Goal: Find contact information: Find contact information

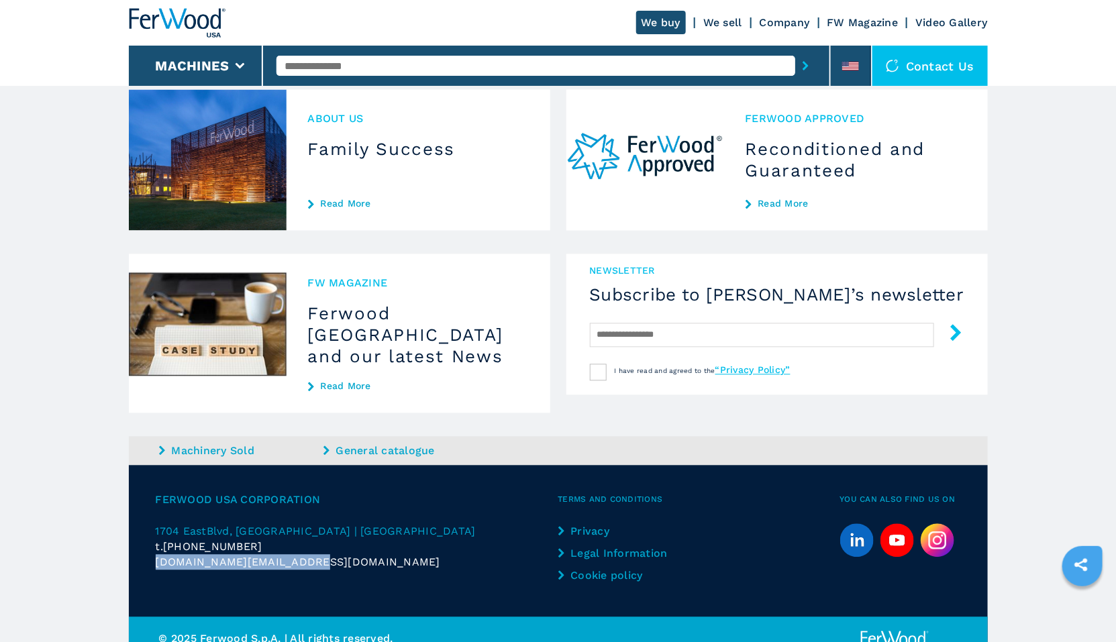
drag, startPoint x: 316, startPoint y: 540, endPoint x: 150, endPoint y: 541, distance: 166.4
click at [150, 541] on div "Ferwood USA Corporation 1704 East Blvd , Suite 101 | Charlotte | NC 28203 | US …" at bounding box center [558, 542] width 859 height 152
copy span "[DOMAIN_NAME][EMAIL_ADDRESS][DOMAIN_NAME]"
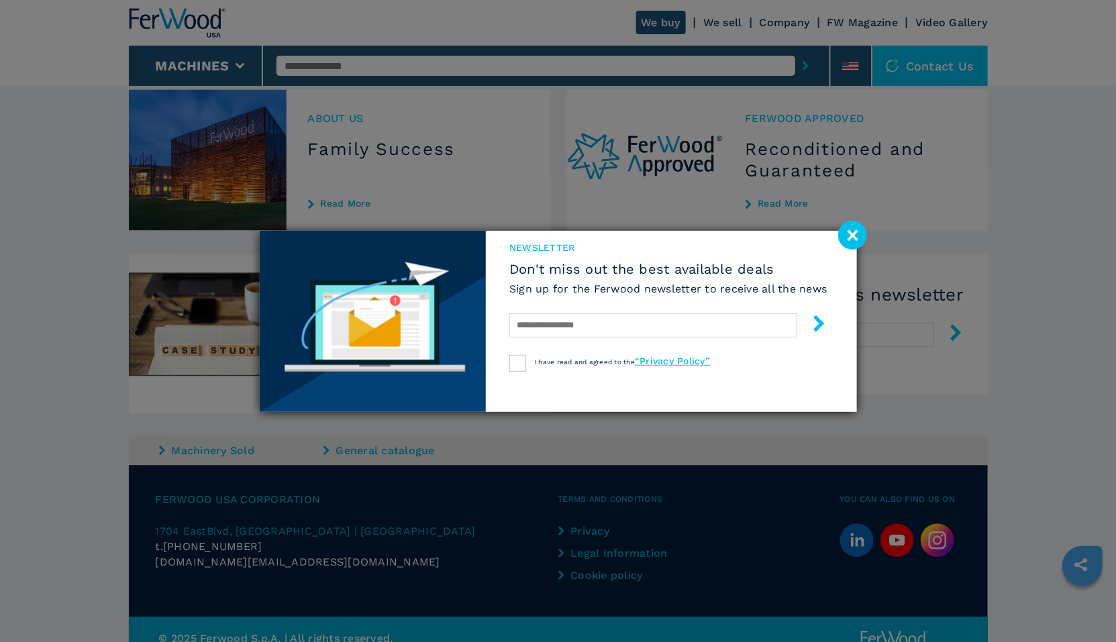
drag, startPoint x: 265, startPoint y: 527, endPoint x: 195, endPoint y: 533, distance: 70.0
click at [195, 533] on div "newsletter Don't miss out the best available deals Sign up for the Ferwood news…" at bounding box center [558, 321] width 1116 height 642
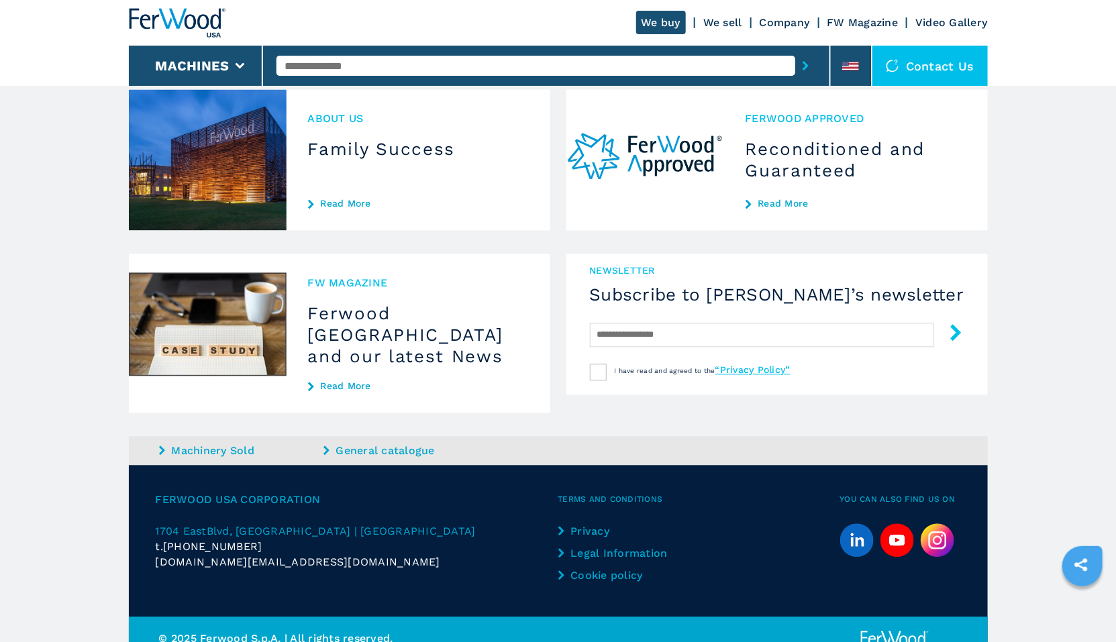
drag, startPoint x: 168, startPoint y: 527, endPoint x: 249, endPoint y: 533, distance: 81.4
click at [249, 539] on span "[PHONE_NUMBER]" at bounding box center [212, 546] width 99 height 15
copy span "[PHONE_NUMBER]"
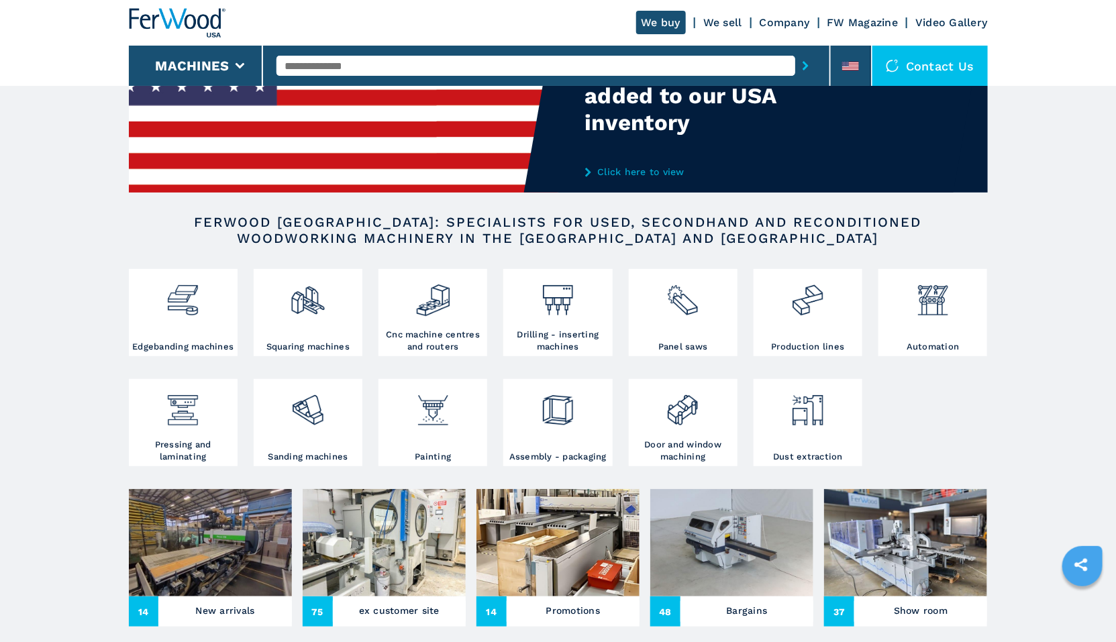
scroll to position [111, 0]
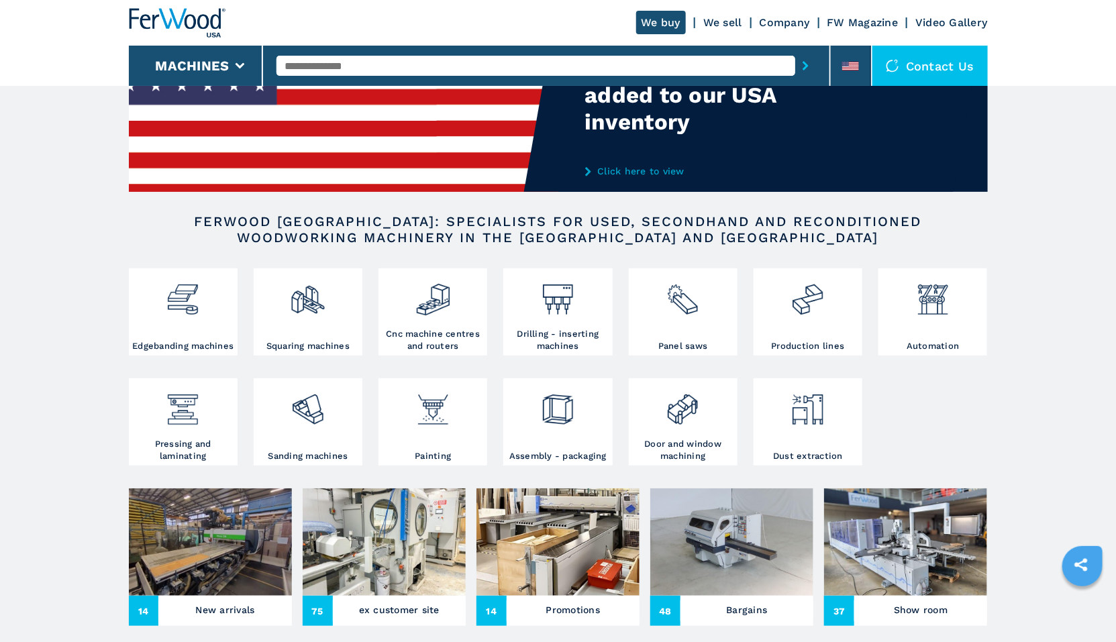
click at [221, 543] on img at bounding box center [210, 541] width 163 height 107
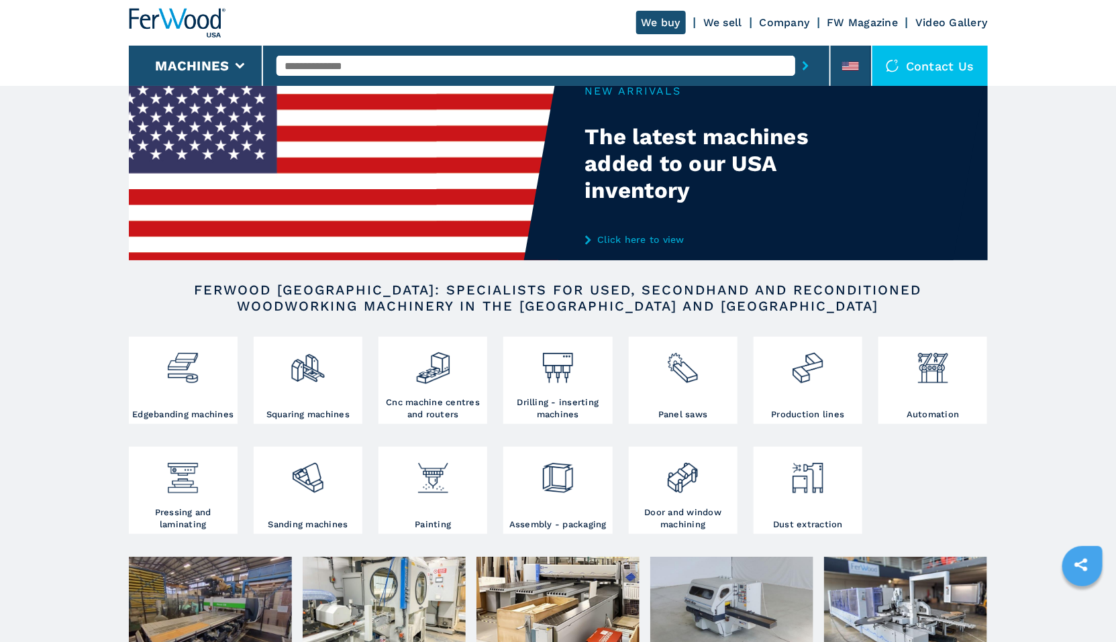
scroll to position [0, 0]
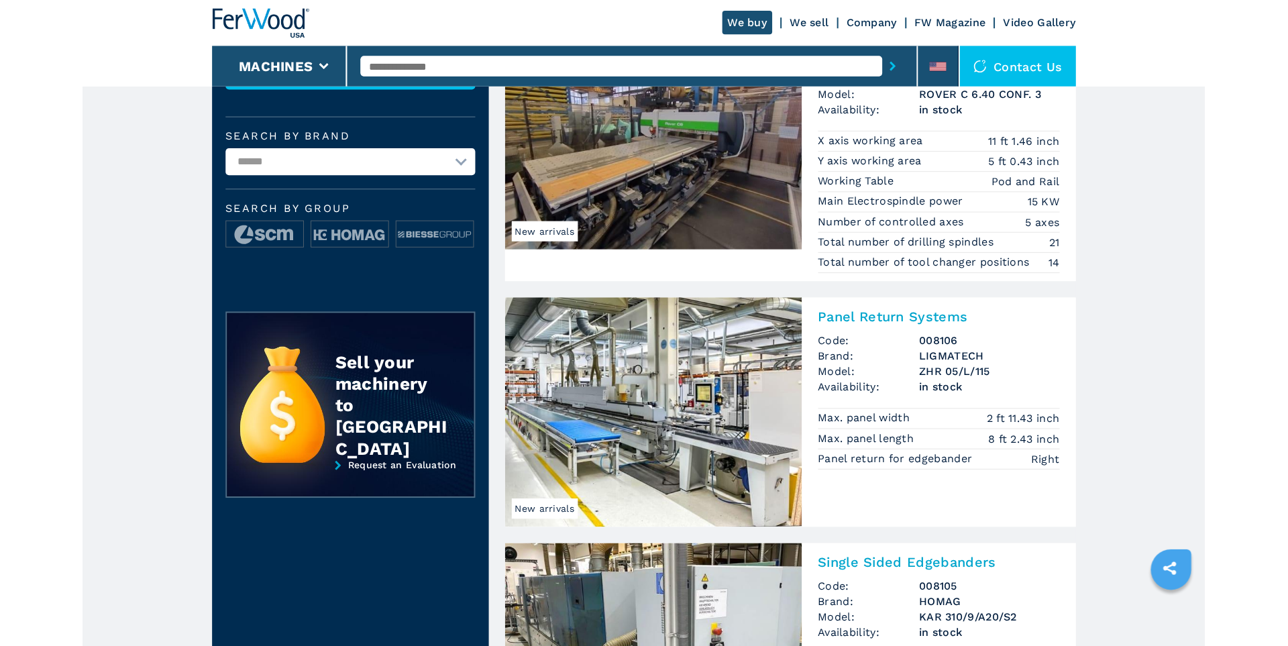
scroll to position [202, 0]
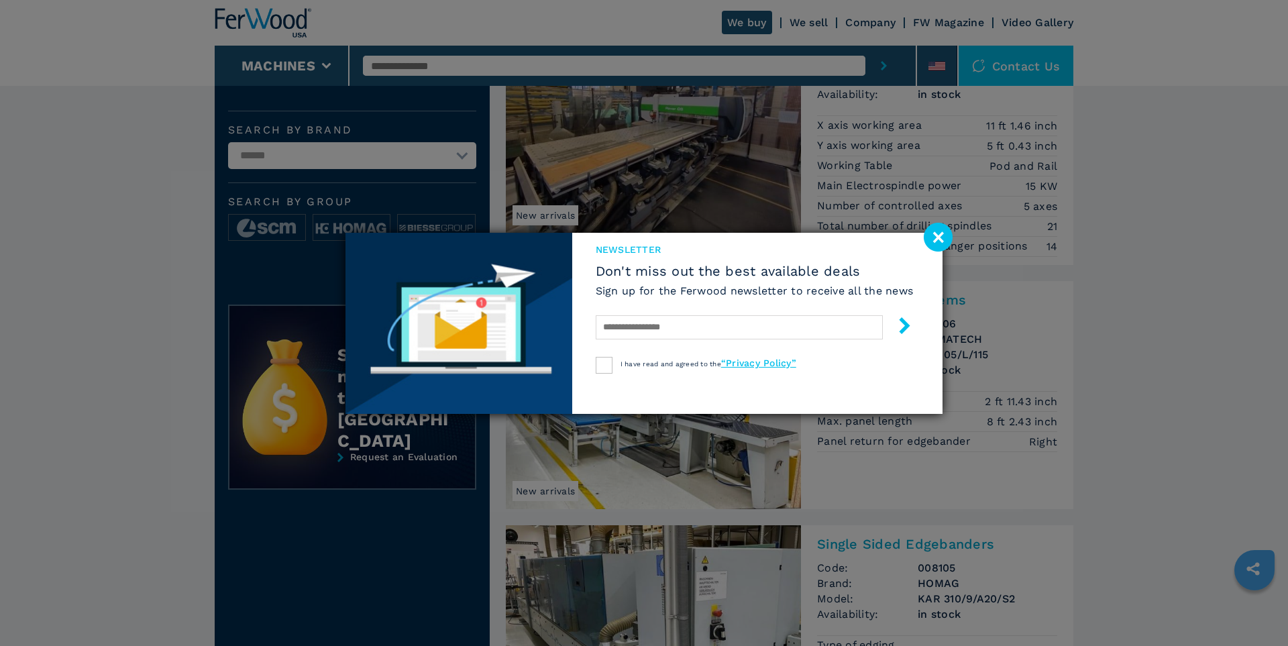
click at [943, 240] on image at bounding box center [938, 237] width 29 height 29
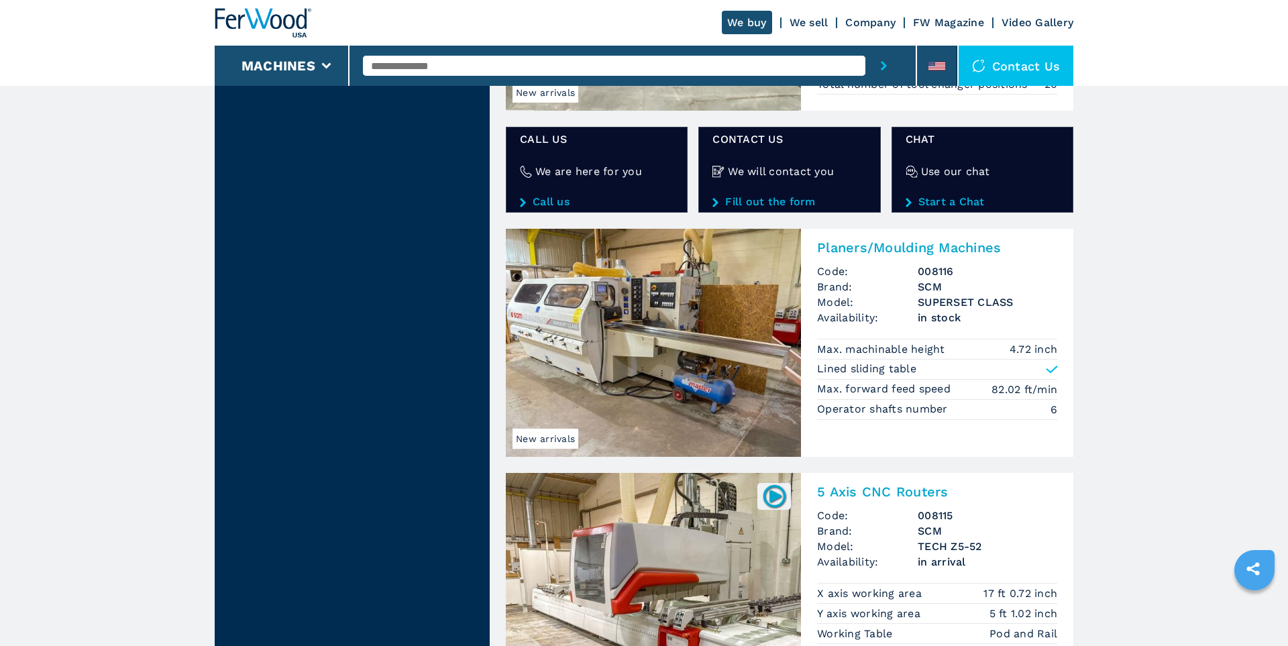
scroll to position [2310, 0]
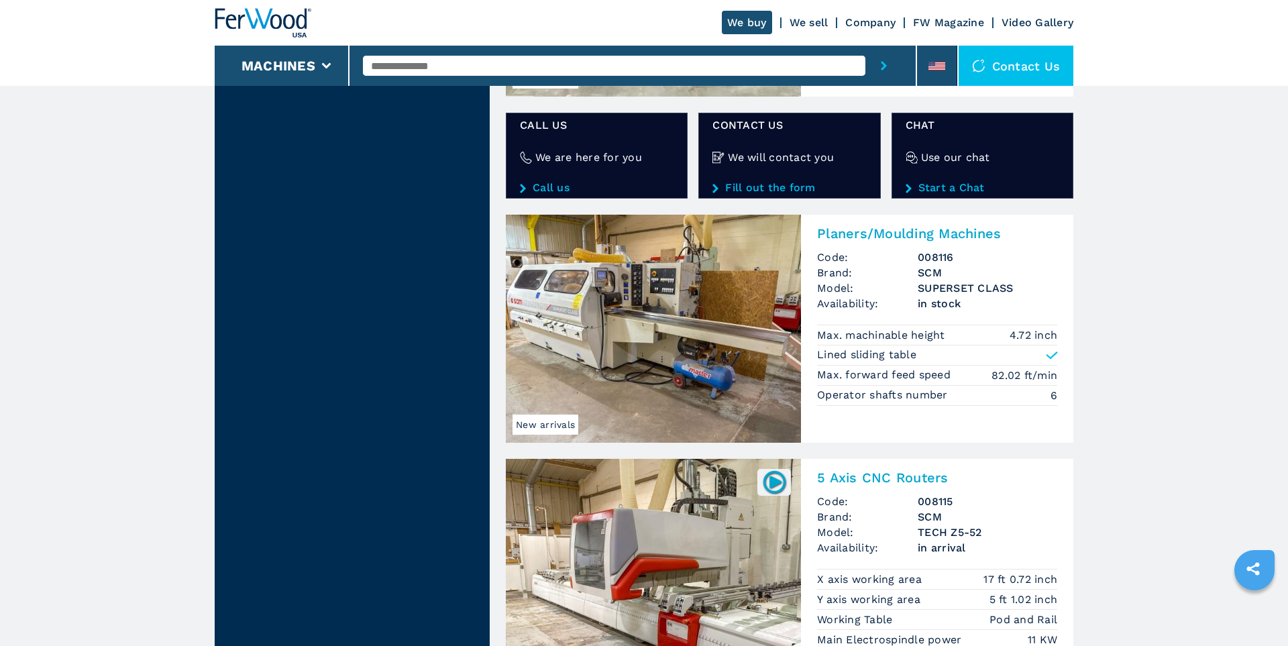
click at [643, 250] on img at bounding box center [653, 329] width 295 height 228
click at [794, 27] on link "We sell" at bounding box center [809, 22] width 39 height 13
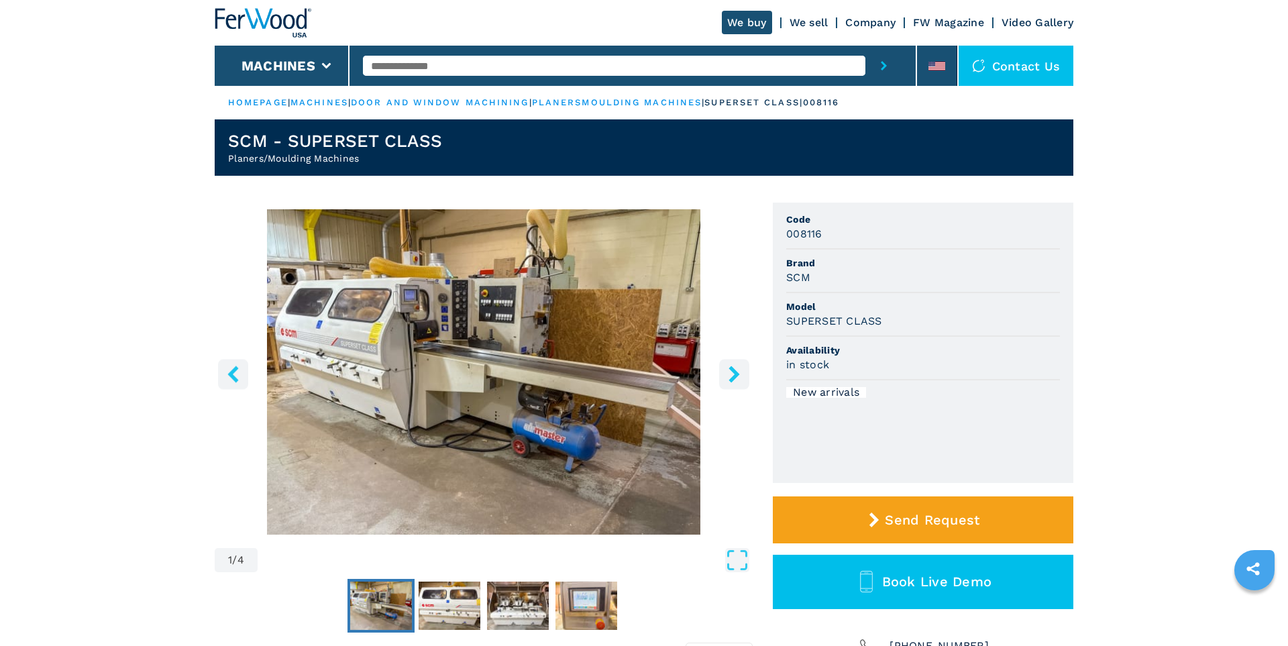
click at [803, 23] on link "We sell" at bounding box center [809, 22] width 39 height 13
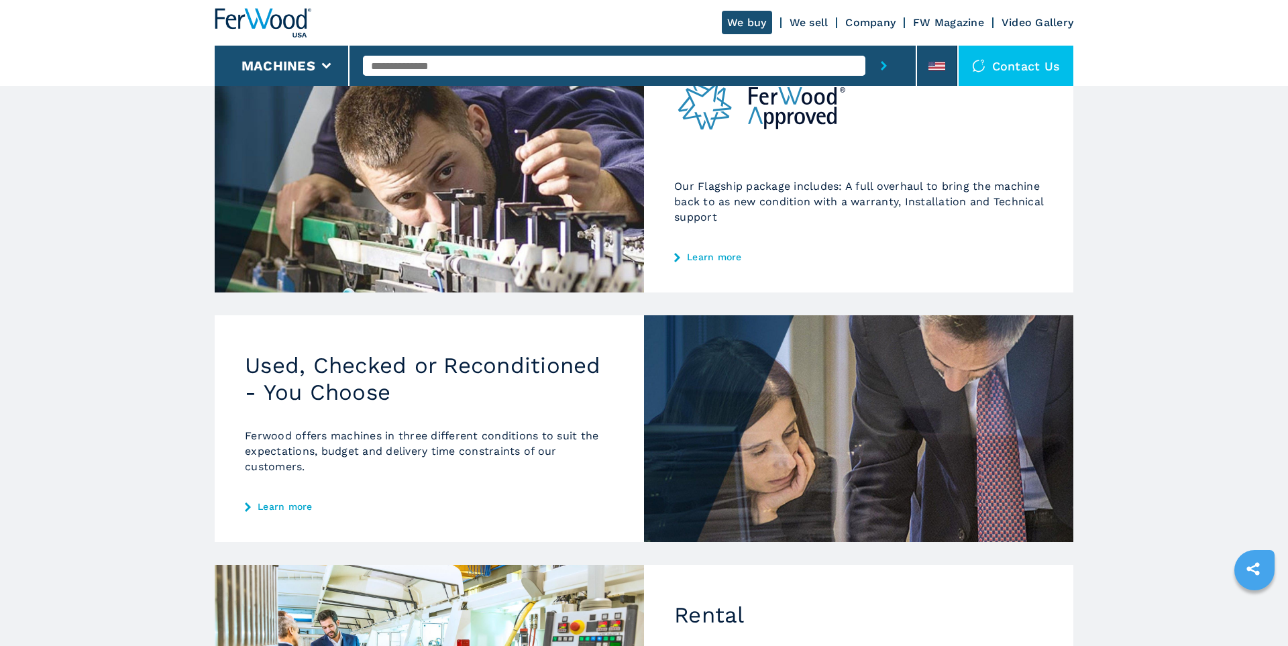
scroll to position [184, 0]
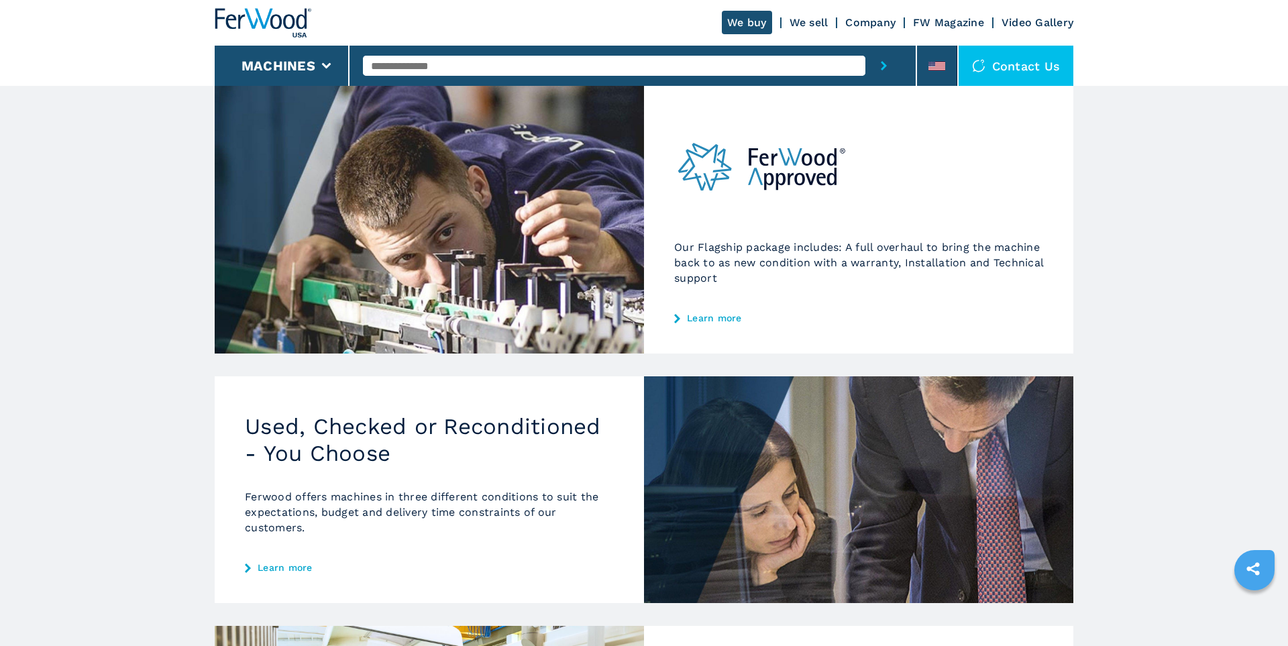
click at [285, 565] on link "Learn more" at bounding box center [429, 567] width 369 height 11
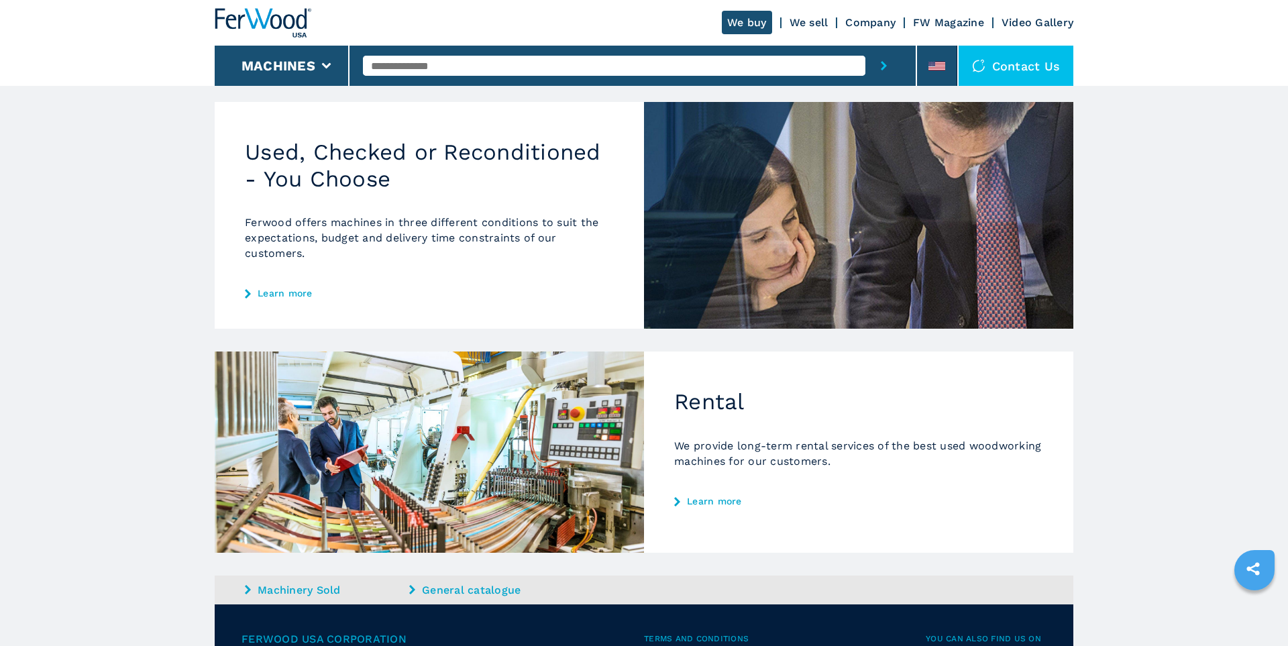
scroll to position [525, 0]
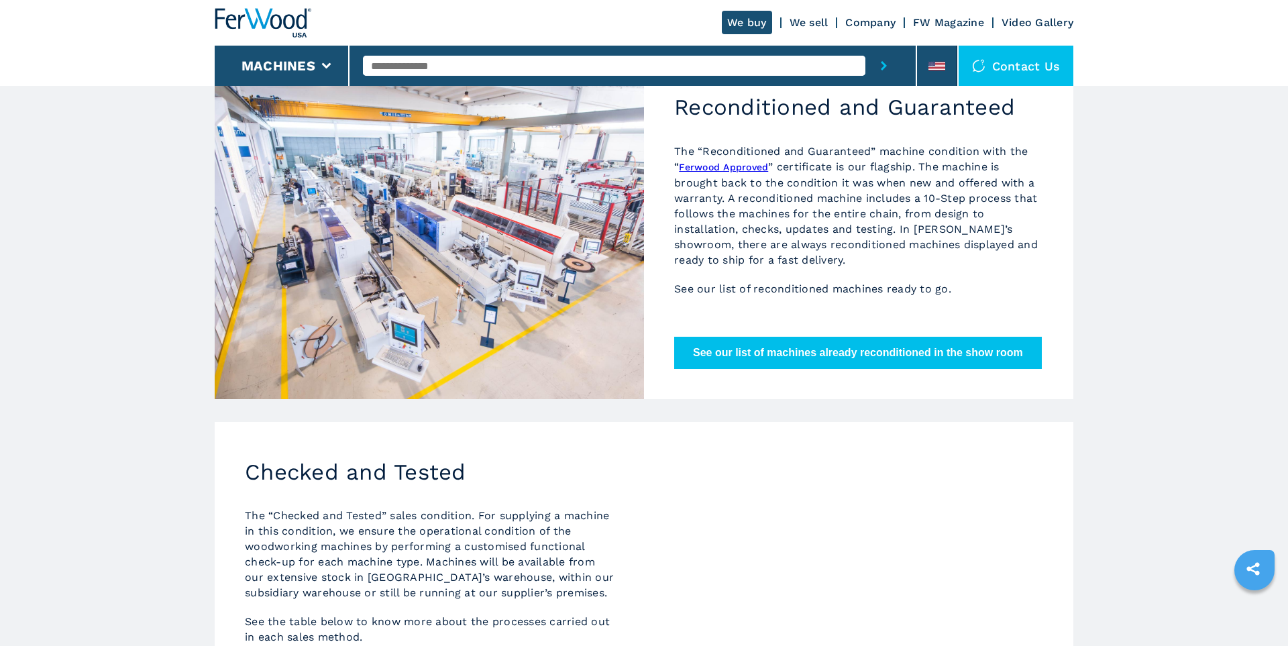
scroll to position [43, 0]
